Goal: Task Accomplishment & Management: Manage account settings

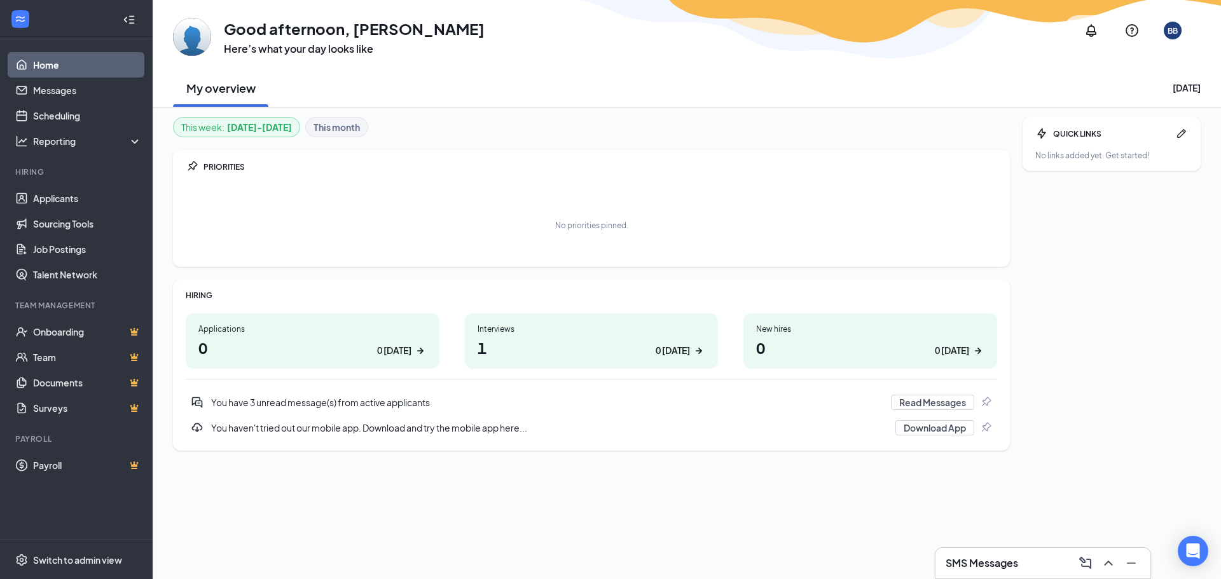
click at [359, 341] on h1 "0 0 today" at bounding box center [312, 348] width 228 height 22
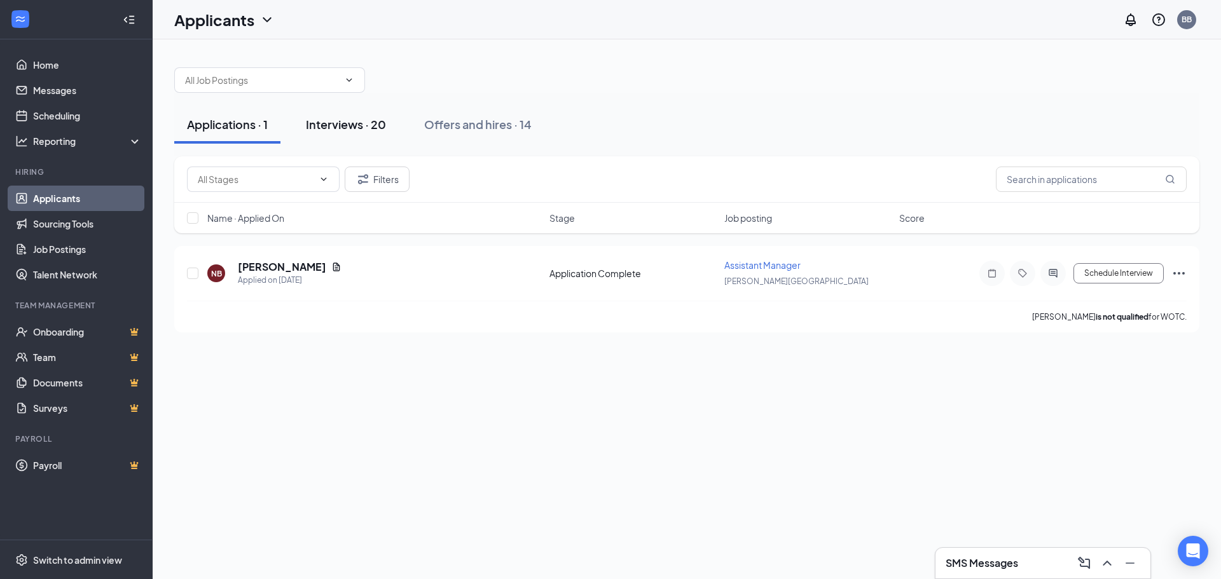
click at [363, 126] on div "Interviews · 20" at bounding box center [346, 124] width 80 height 16
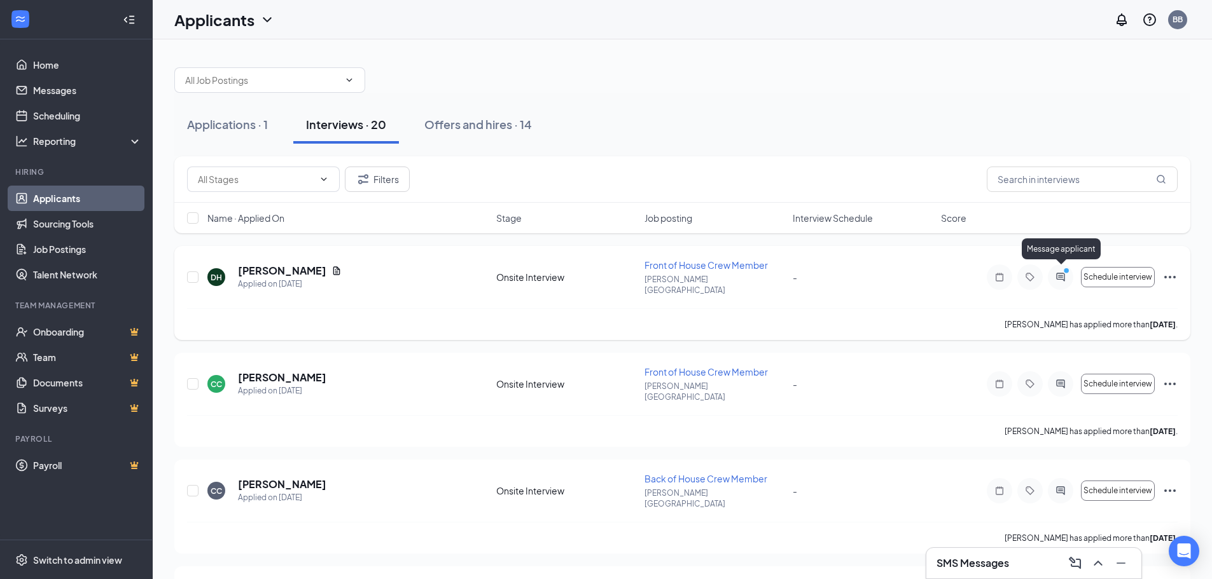
click at [1065, 271] on icon "PrimaryDot" at bounding box center [1067, 272] width 15 height 10
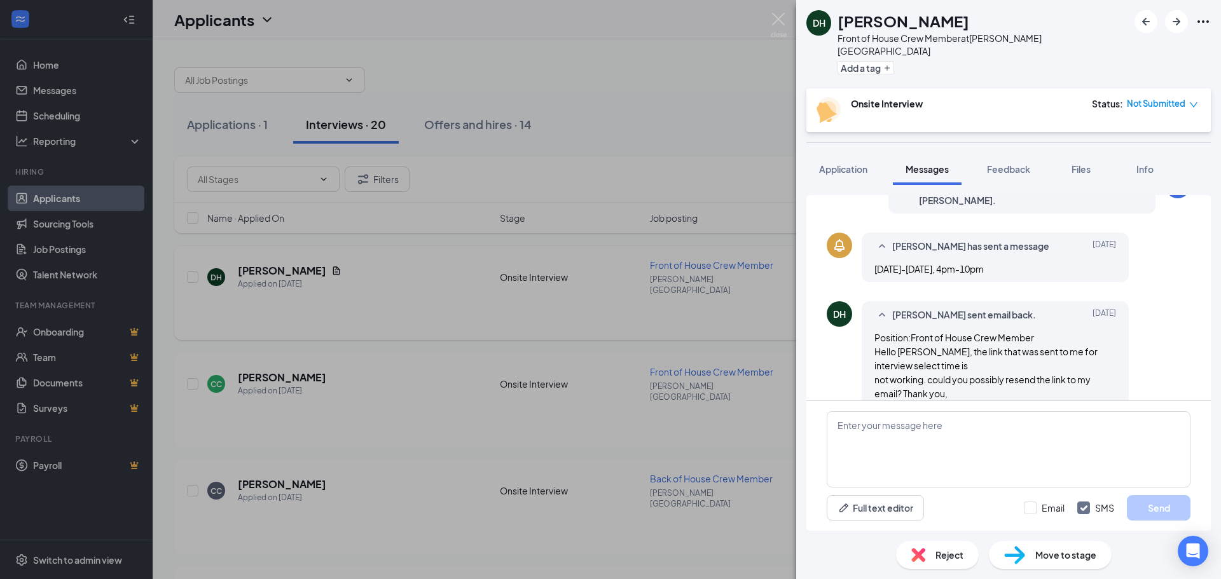
scroll to position [288, 0]
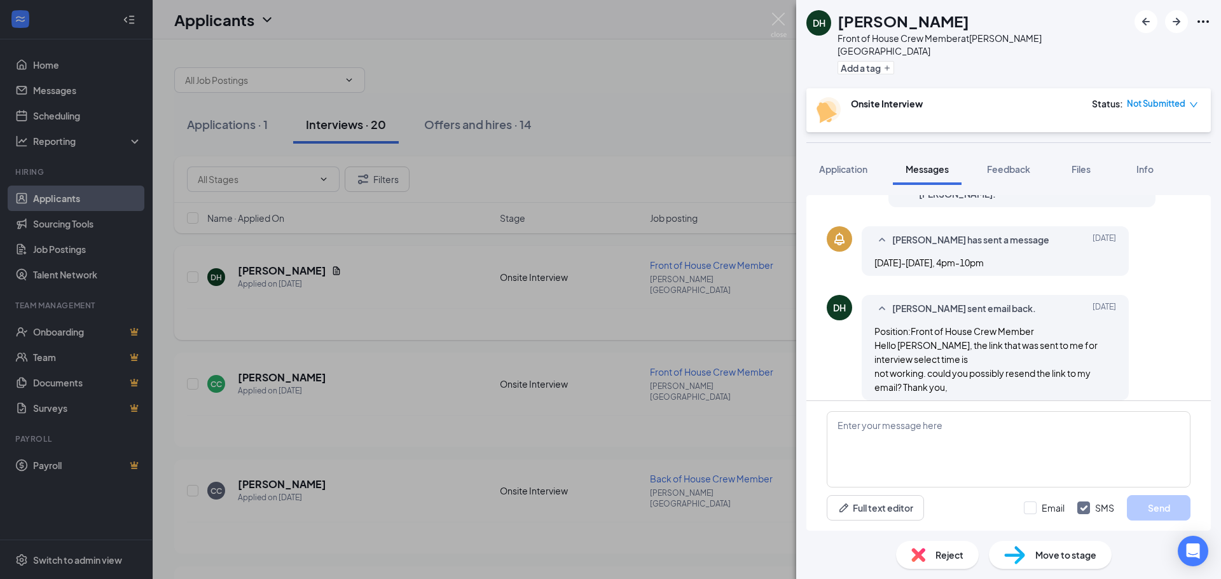
click at [522, 77] on div "DH Dai Hoang Front of House Crew Member at Byron Center Add a tag Onsite Interv…" at bounding box center [610, 289] width 1221 height 579
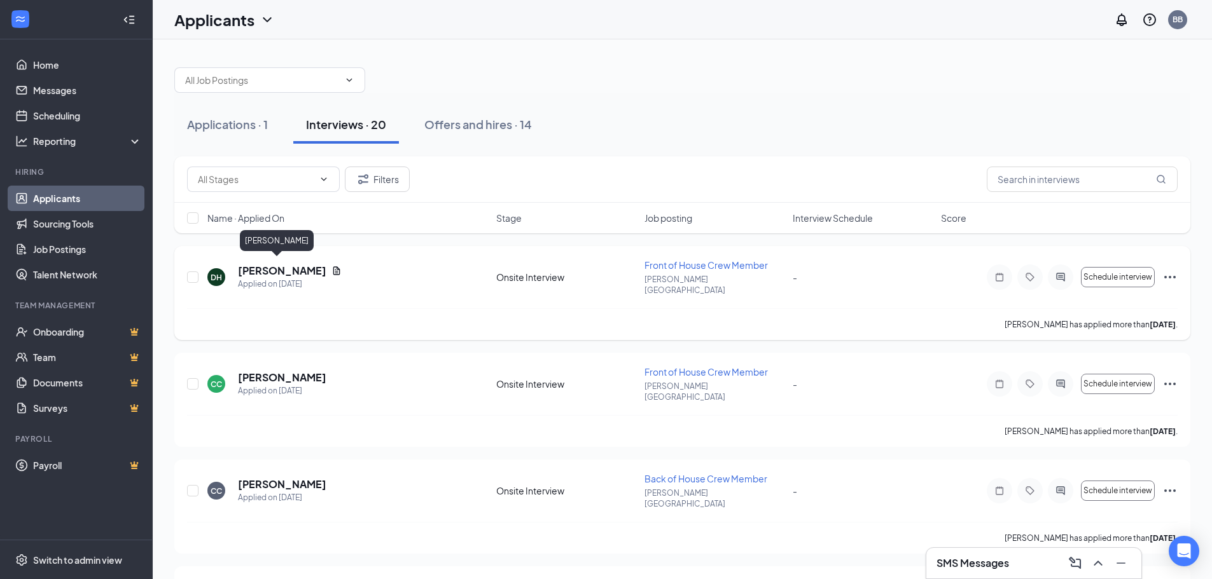
click at [261, 270] on h5 "[PERSON_NAME]" at bounding box center [282, 271] width 88 height 14
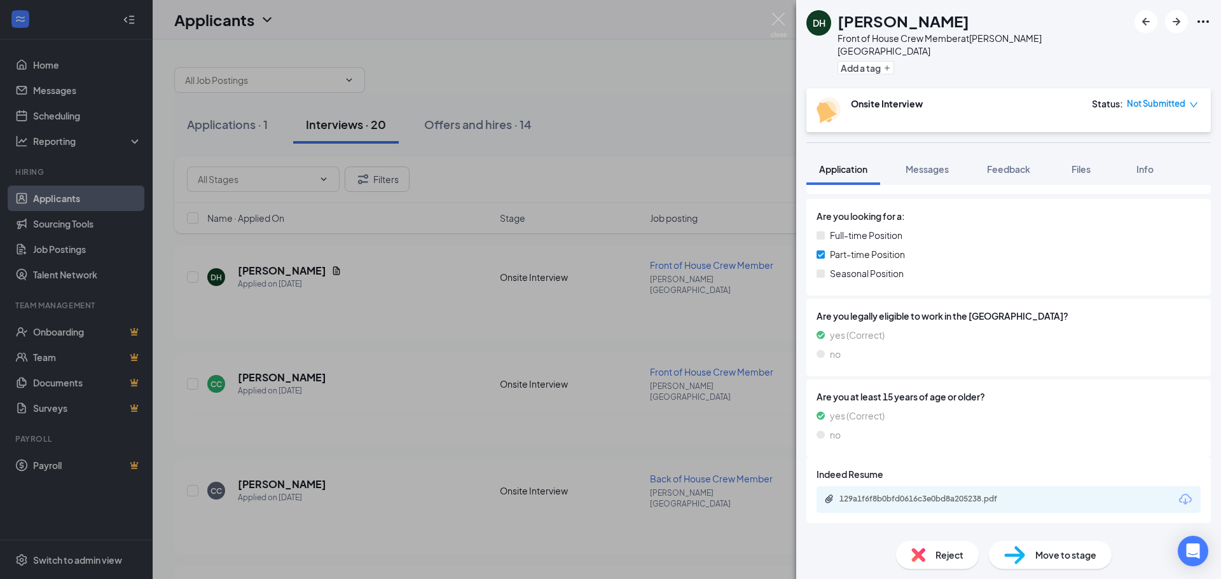
scroll to position [191, 0]
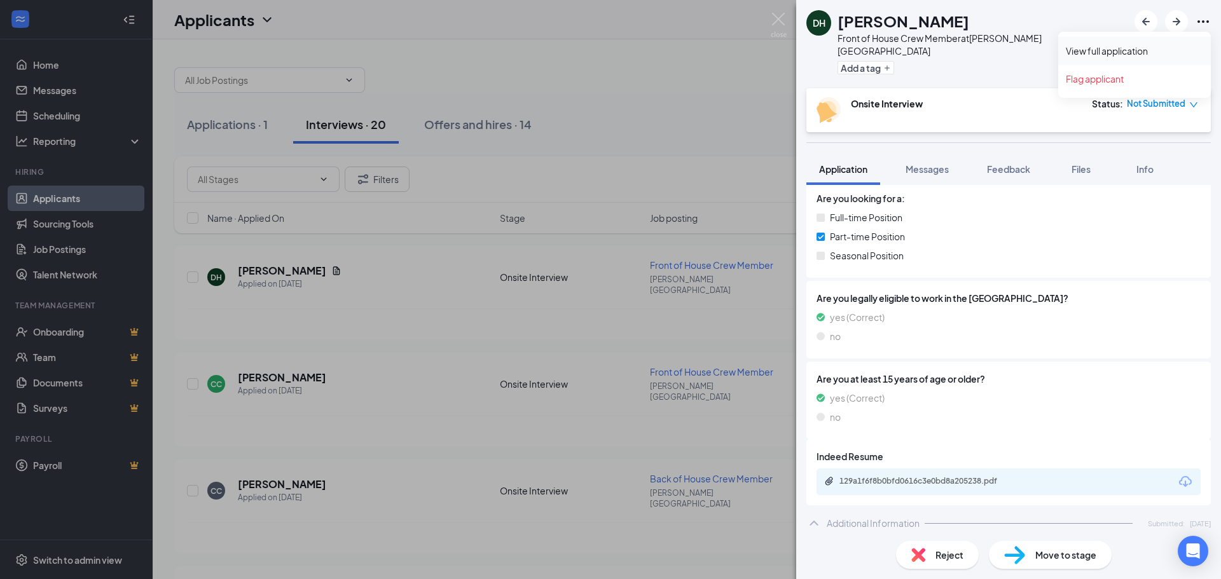
click at [1118, 50] on link "View full application" at bounding box center [1134, 51] width 137 height 13
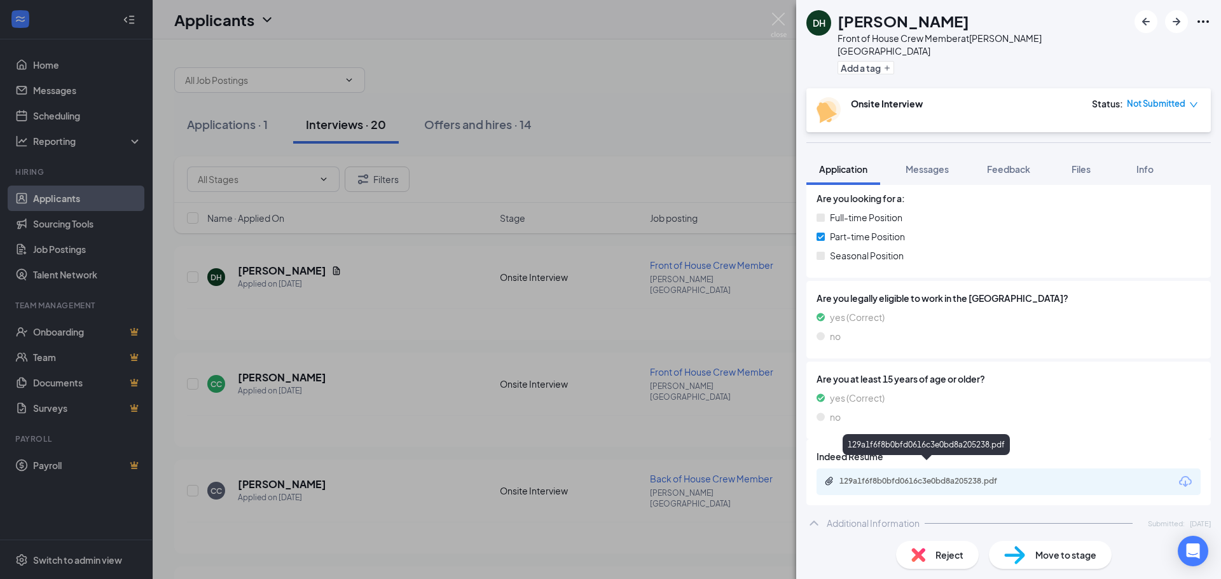
click at [971, 476] on div "129a1f6f8b0bfd0616c3e0bd8a205238.pdf" at bounding box center [929, 481] width 178 height 10
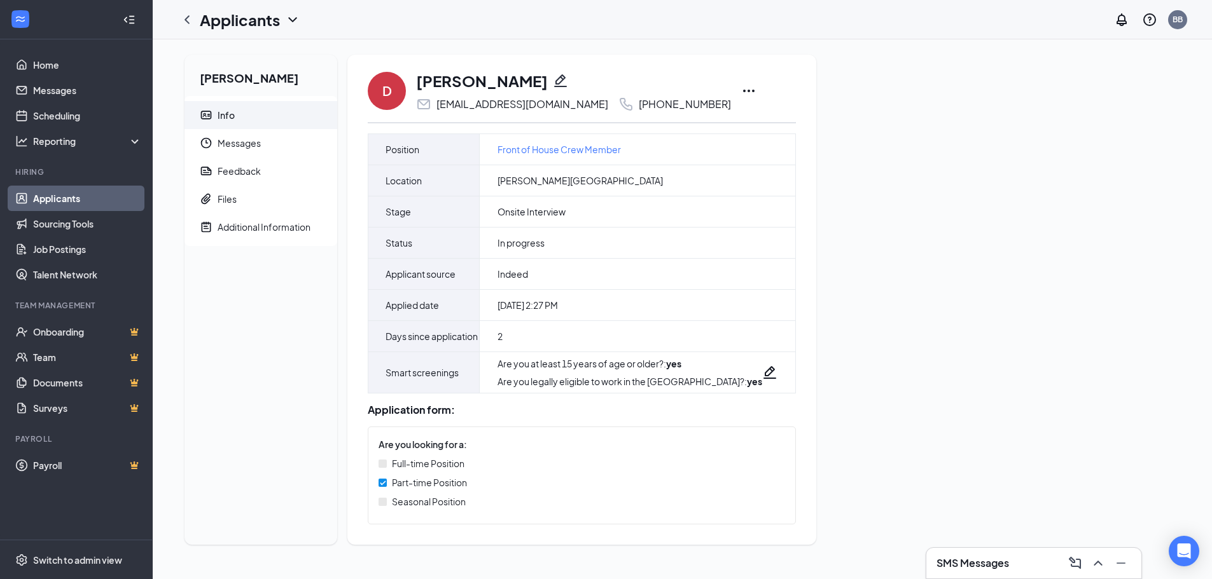
click at [741, 90] on icon "Ellipses" at bounding box center [748, 90] width 15 height 15
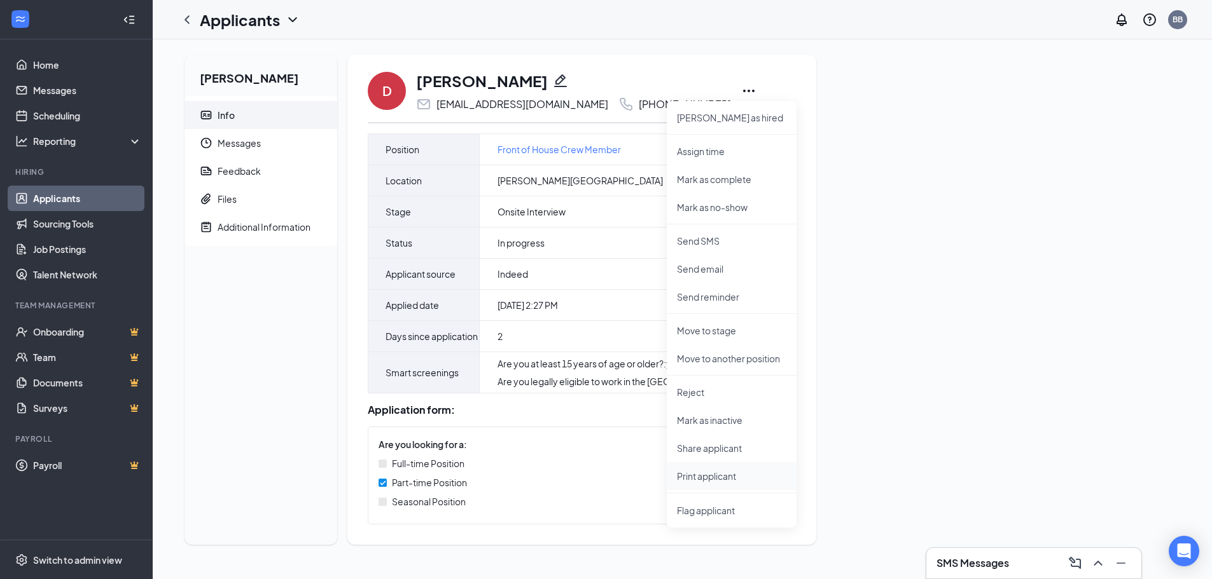
click at [690, 480] on p "Print applicant" at bounding box center [731, 476] width 109 height 13
